Goal: Task Accomplishment & Management: Use online tool/utility

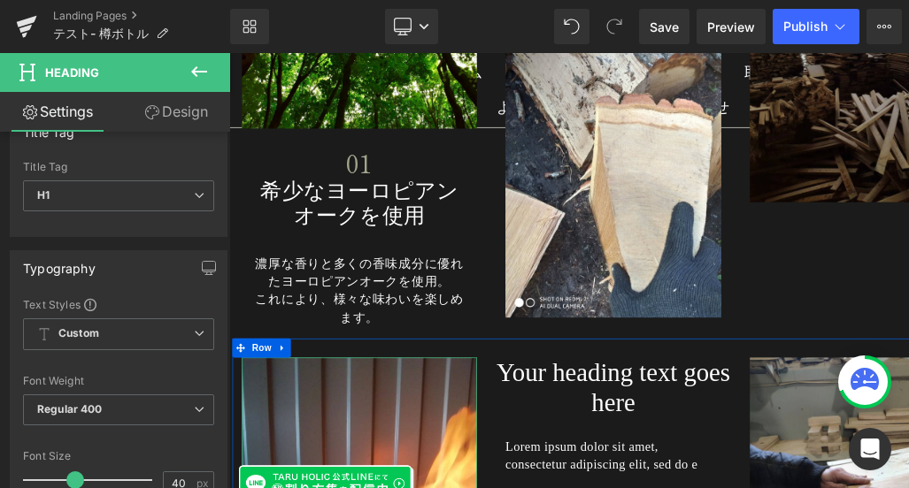
scroll to position [7957, 0]
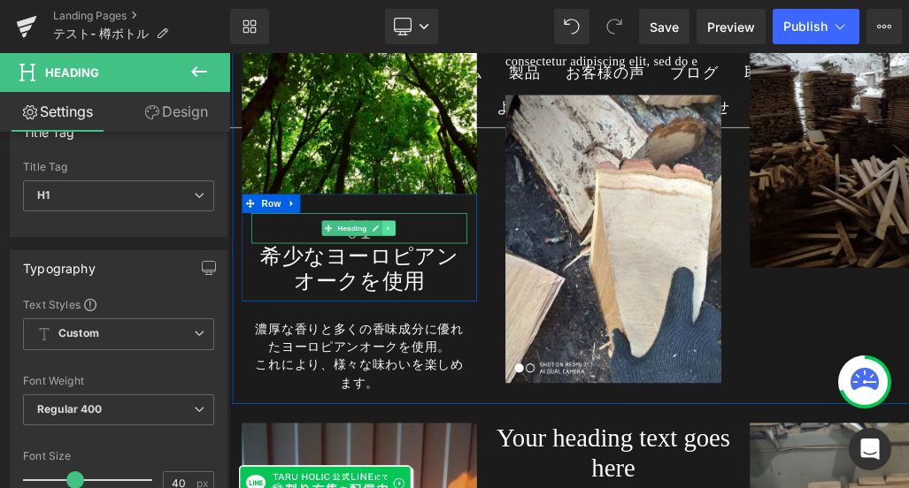
click at [451, 292] on icon at bounding box center [452, 297] width 10 height 11
click at [457, 292] on icon at bounding box center [462, 297] width 10 height 10
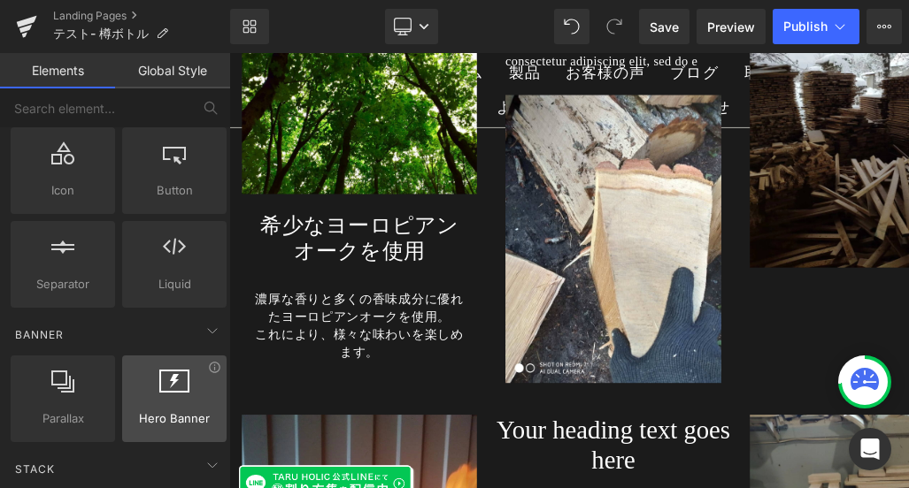
scroll to position [287, 0]
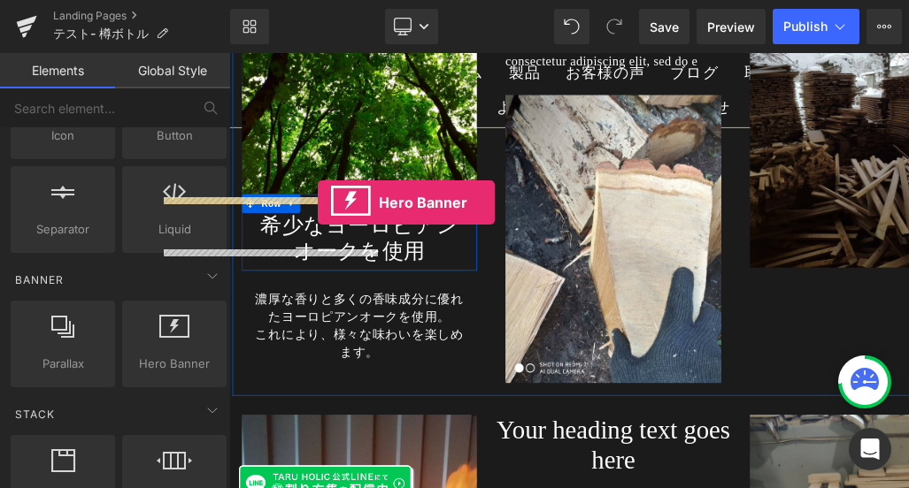
drag, startPoint x: 396, startPoint y: 397, endPoint x: 353, endPoint y: 261, distance: 143.0
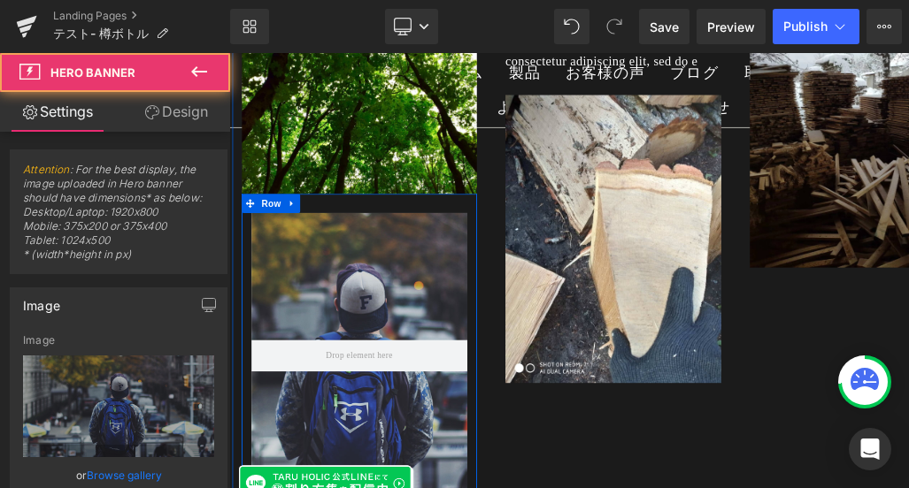
type input "[URL][DOMAIN_NAME]"
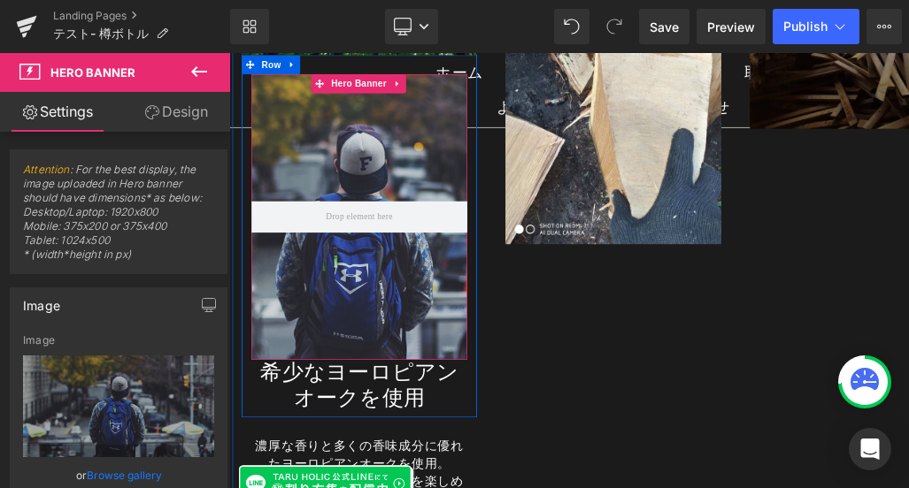
scroll to position [8119, 0]
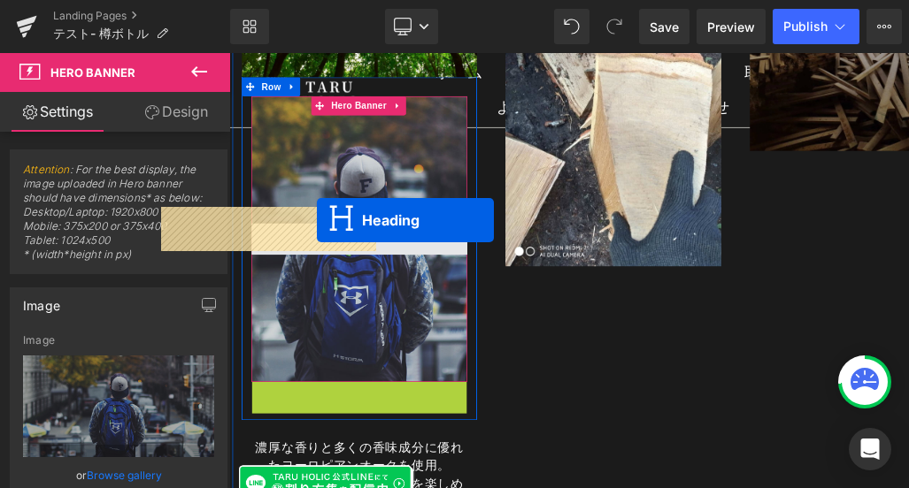
drag, startPoint x: 334, startPoint y: 526, endPoint x: 351, endPoint y: 287, distance: 239.5
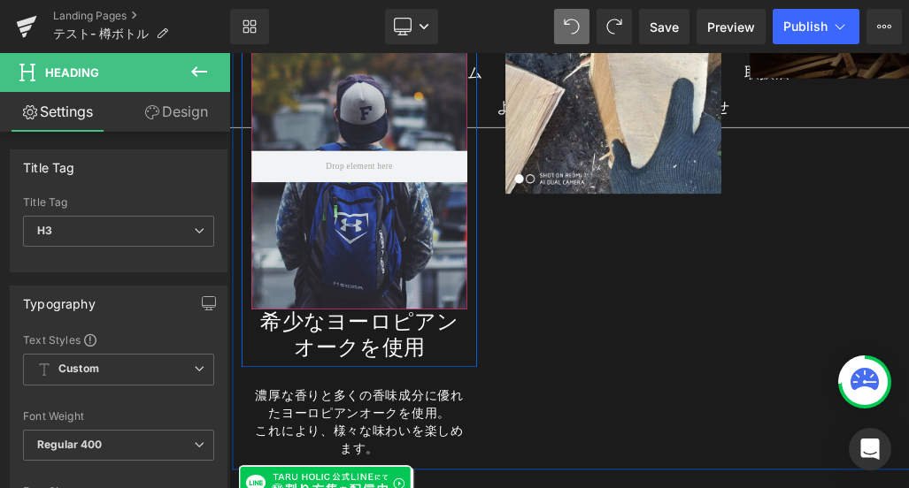
scroll to position [8040, 0]
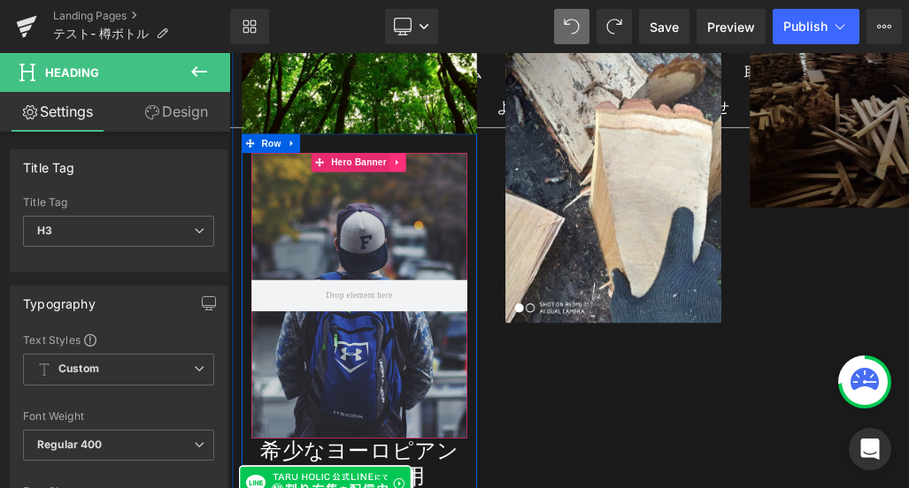
click at [458, 199] on icon at bounding box center [464, 205] width 12 height 13
click at [478, 193] on link at bounding box center [475, 206] width 23 height 27
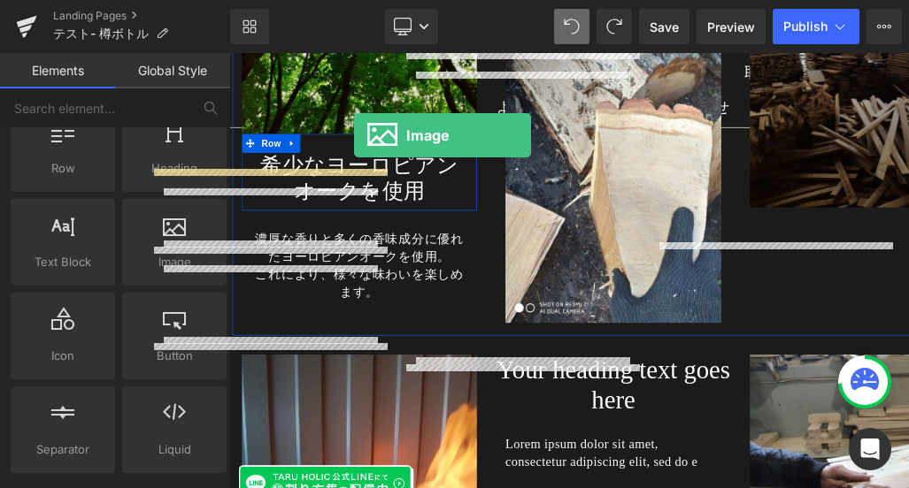
scroll to position [7951, 0]
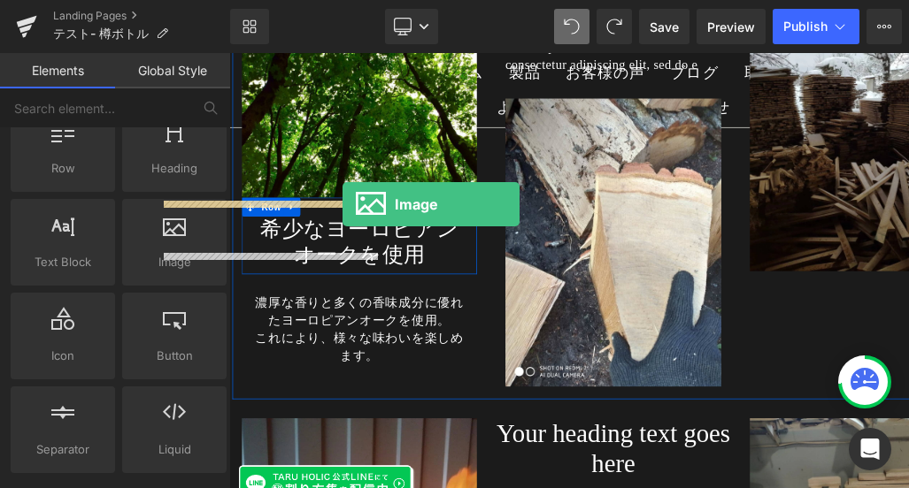
drag, startPoint x: 399, startPoint y: 279, endPoint x: 388, endPoint y: 264, distance: 18.9
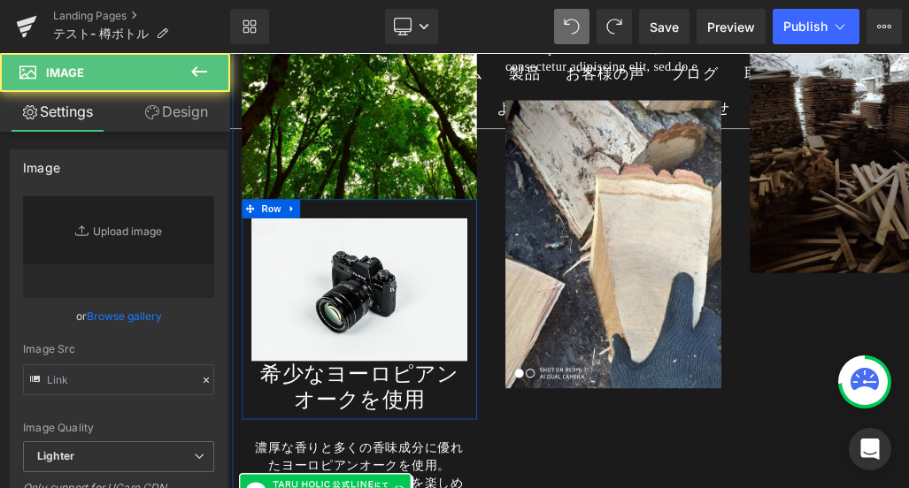
type input "//[DOMAIN_NAME][URL]"
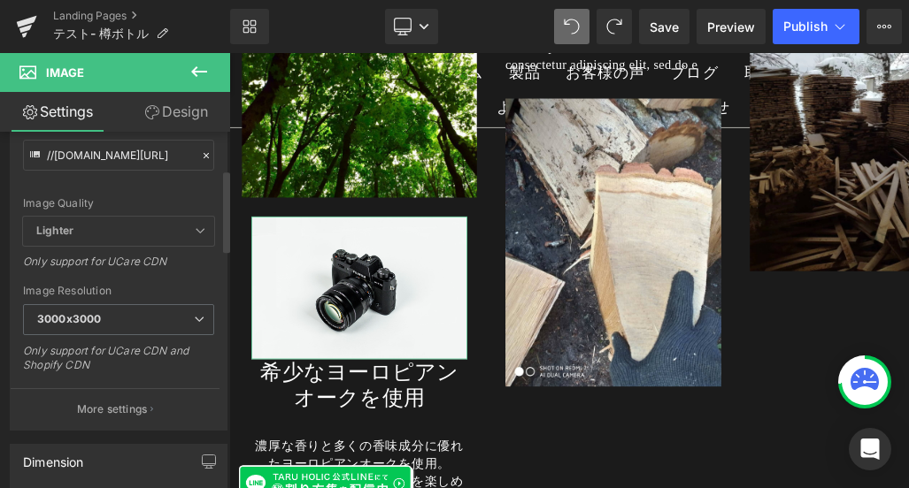
scroll to position [226, 0]
click at [194, 319] on icon at bounding box center [199, 317] width 11 height 11
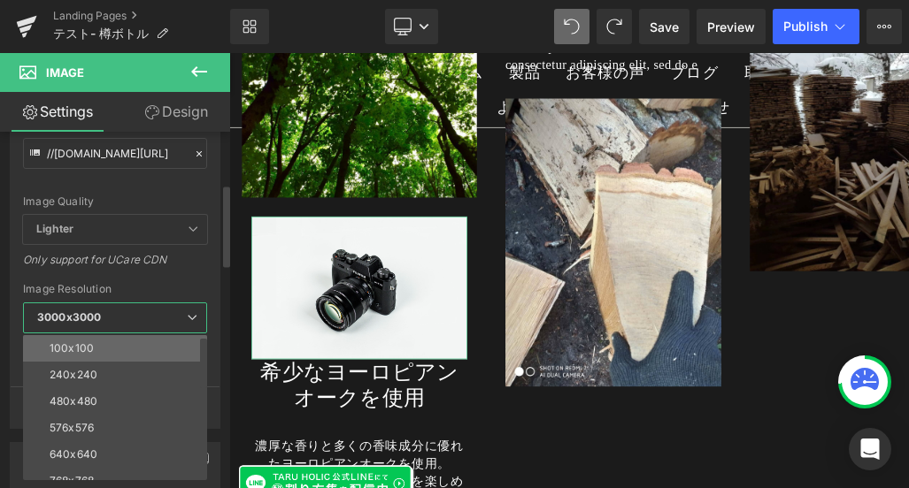
click at [162, 347] on li "100x100" at bounding box center [119, 348] width 192 height 27
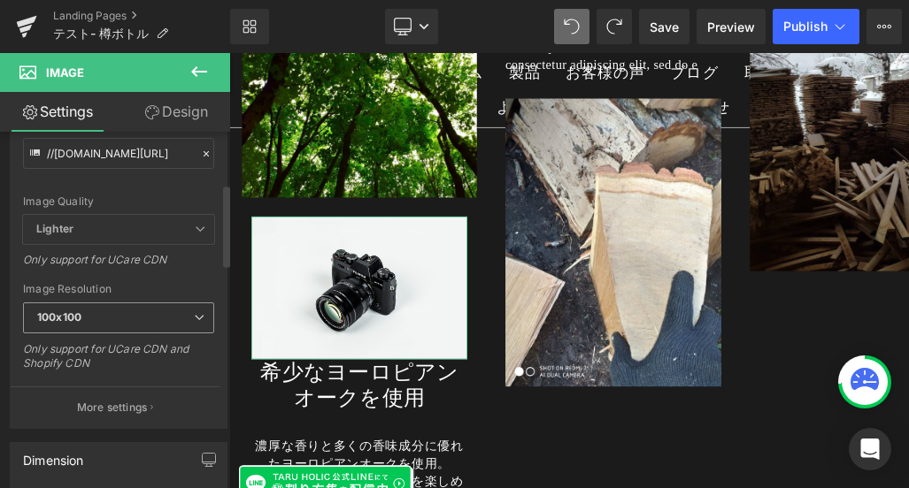
click at [195, 319] on icon at bounding box center [199, 317] width 11 height 11
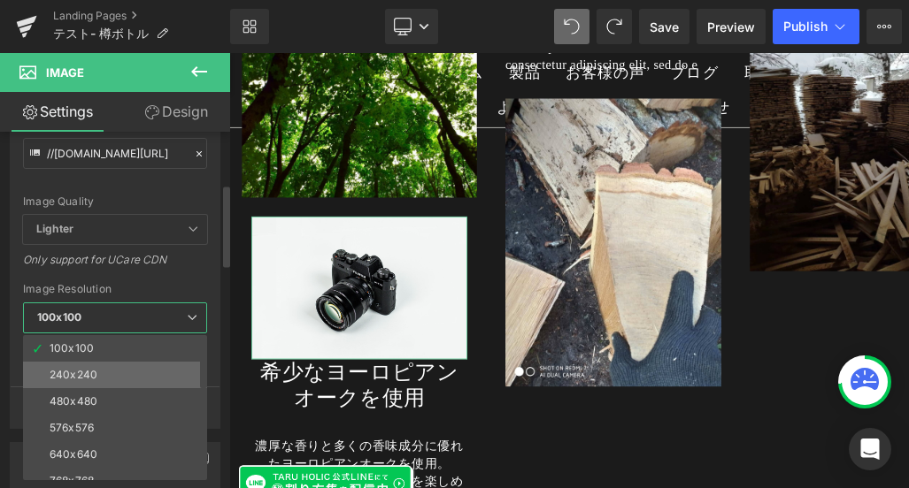
click at [171, 365] on li "240x240" at bounding box center [119, 375] width 192 height 27
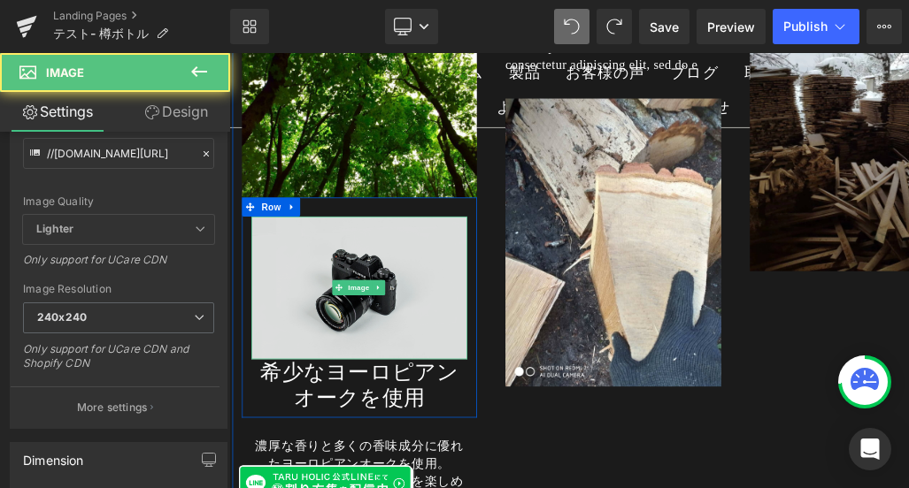
click at [434, 419] on img at bounding box center [410, 380] width 301 height 199
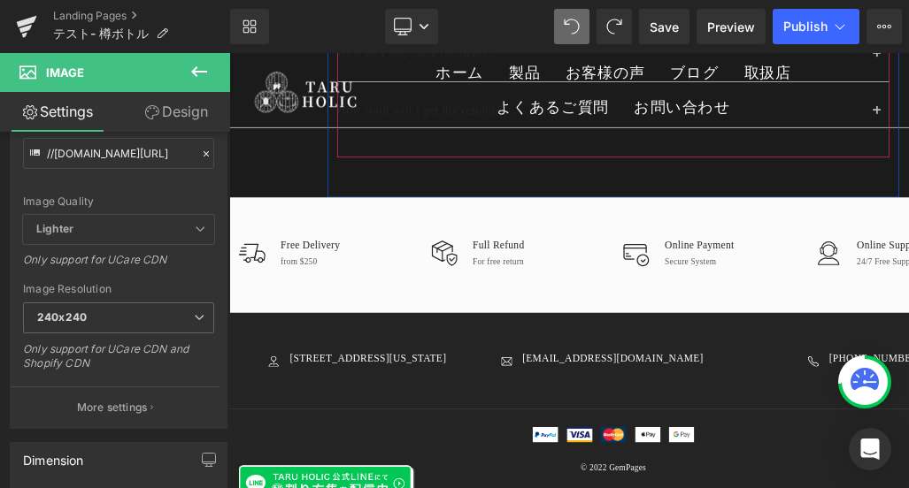
scroll to position [9954, 0]
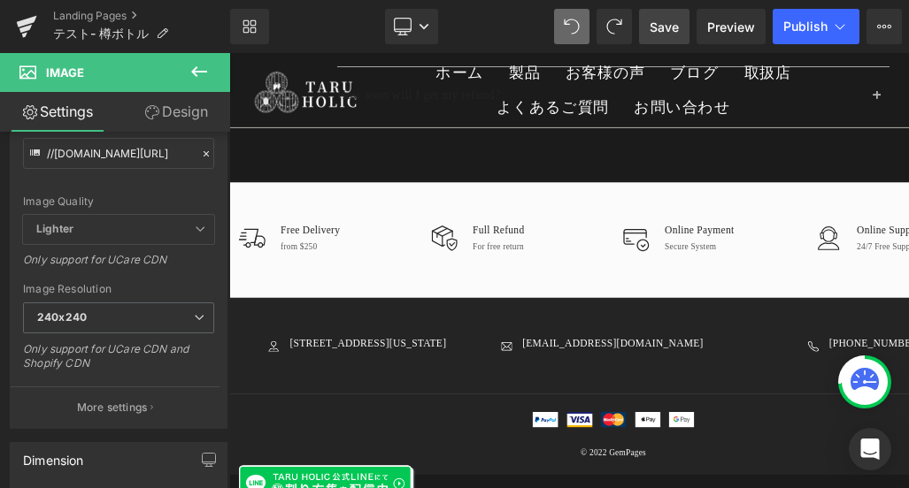
click at [657, 37] on link "Save" at bounding box center [664, 26] width 50 height 35
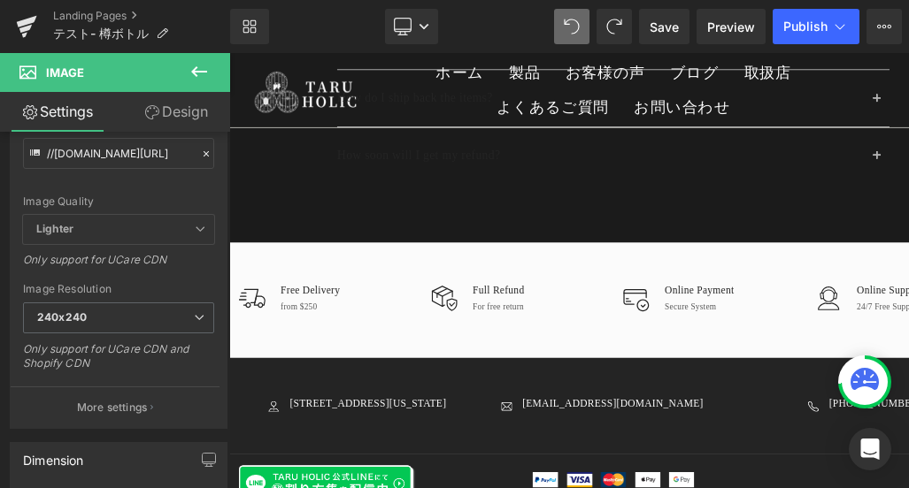
scroll to position [9799, 0]
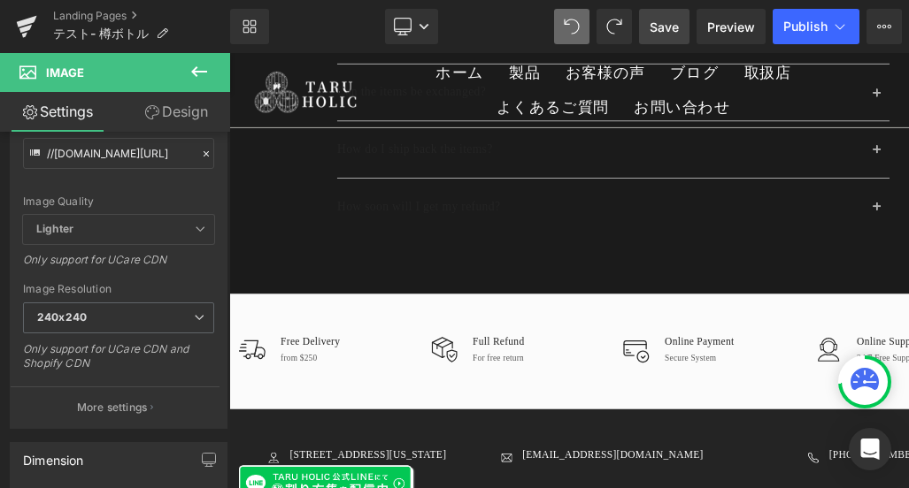
click at [666, 27] on span "Save" at bounding box center [663, 27] width 29 height 19
